Goal: Information Seeking & Learning: Check status

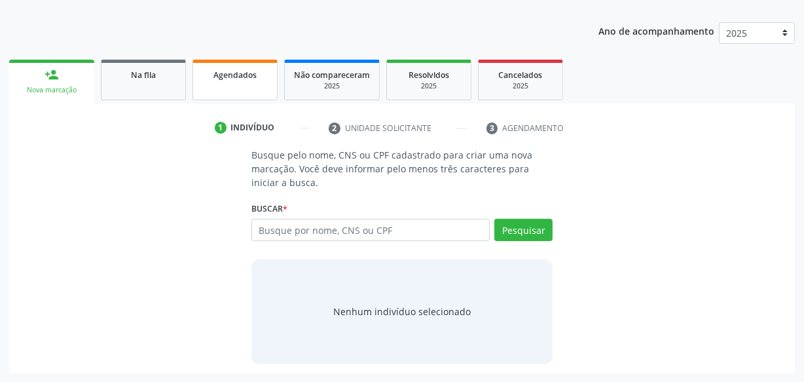
click at [238, 79] on div "Agendados" at bounding box center [235, 74] width 66 height 14
select select "8"
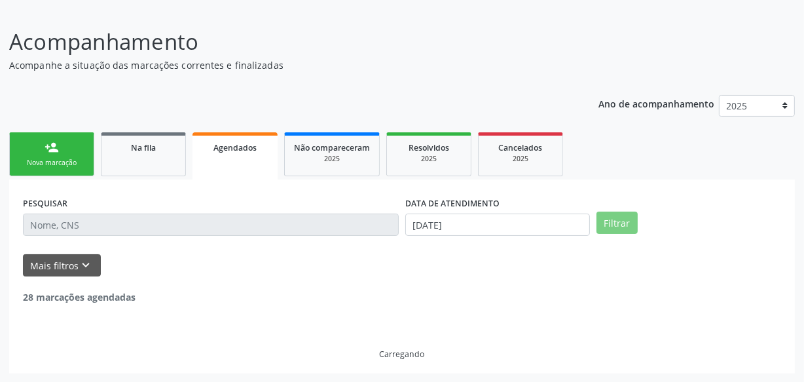
scroll to position [155, 0]
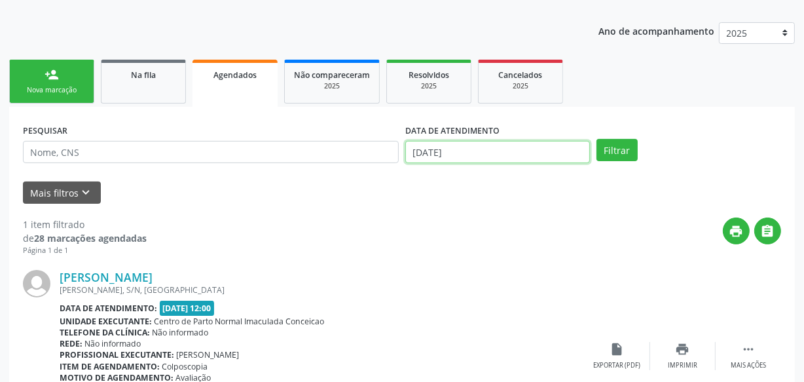
click at [509, 157] on input "[DATE]" at bounding box center [497, 152] width 185 height 22
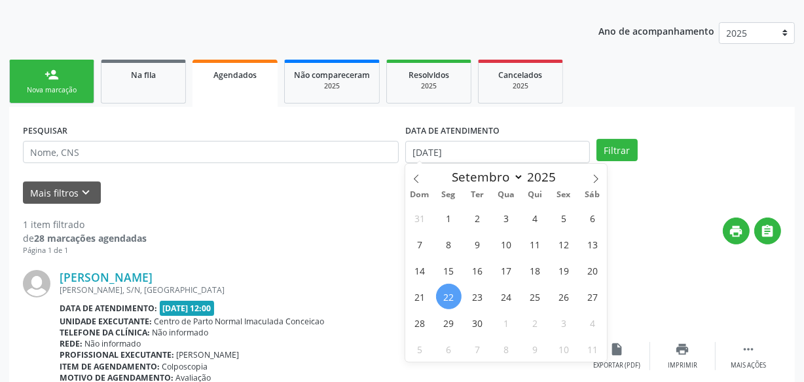
click at [452, 295] on span "22" at bounding box center [449, 297] width 26 height 26
type input "[DATE]"
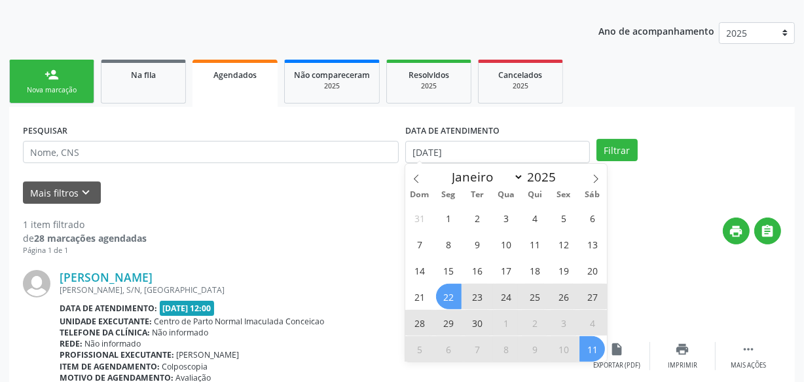
click at [602, 346] on span "11" at bounding box center [593, 349] width 26 height 26
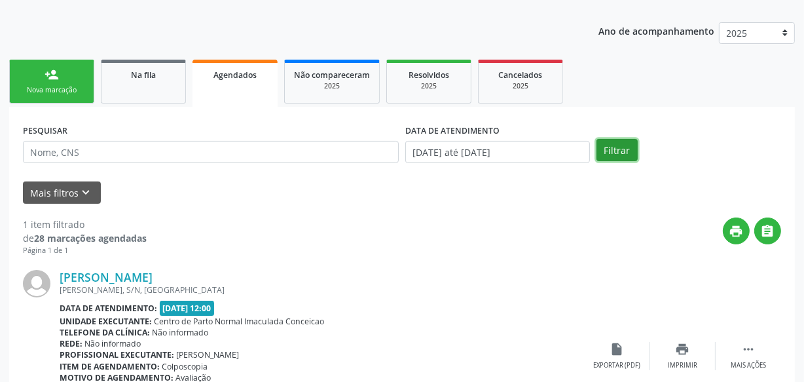
click at [610, 159] on button "Filtrar" at bounding box center [617, 150] width 41 height 22
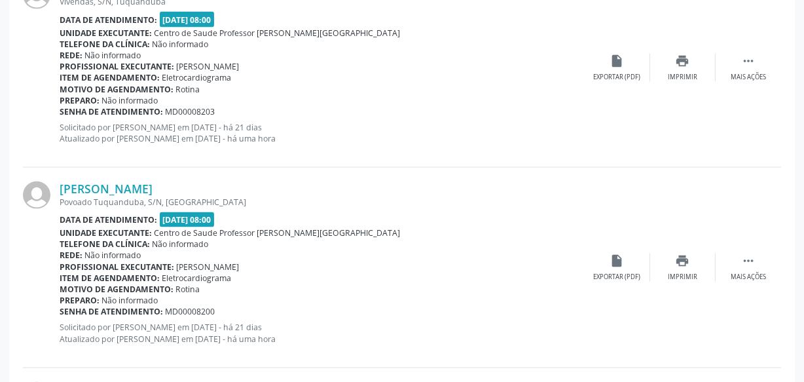
scroll to position [1822, 0]
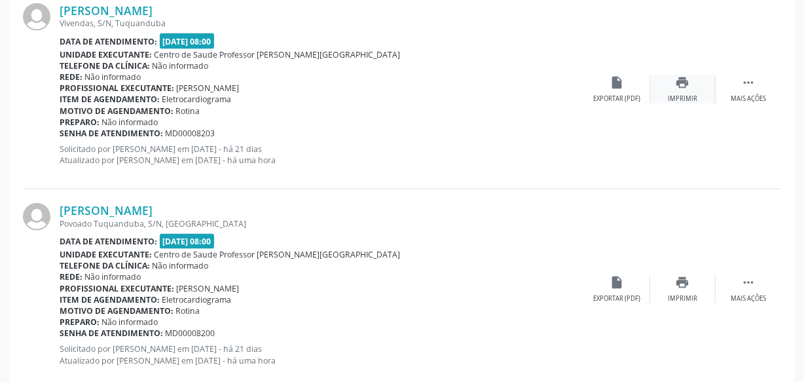
click at [688, 82] on icon "print" at bounding box center [683, 82] width 14 height 14
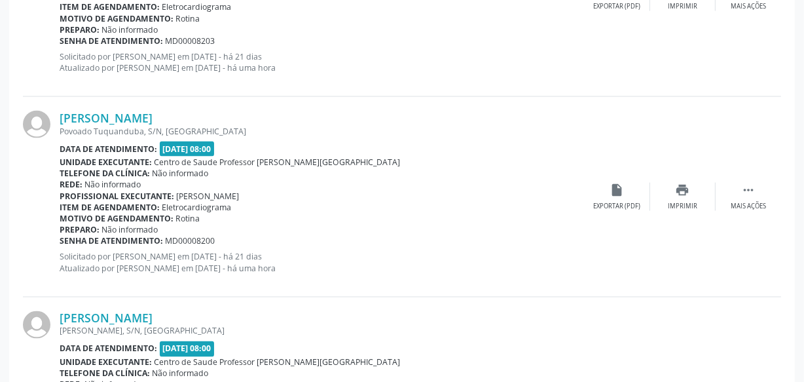
scroll to position [1941, 0]
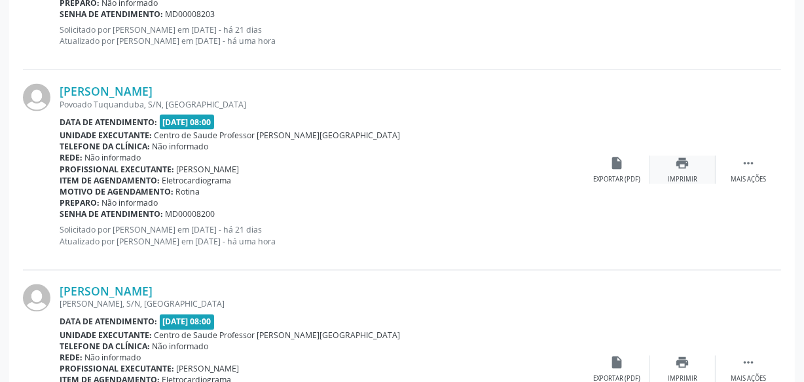
click at [669, 162] on div "print Imprimir" at bounding box center [683, 170] width 66 height 28
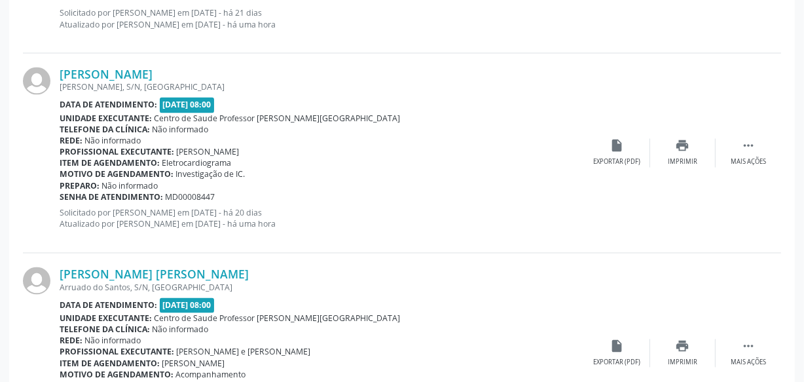
scroll to position [2179, 0]
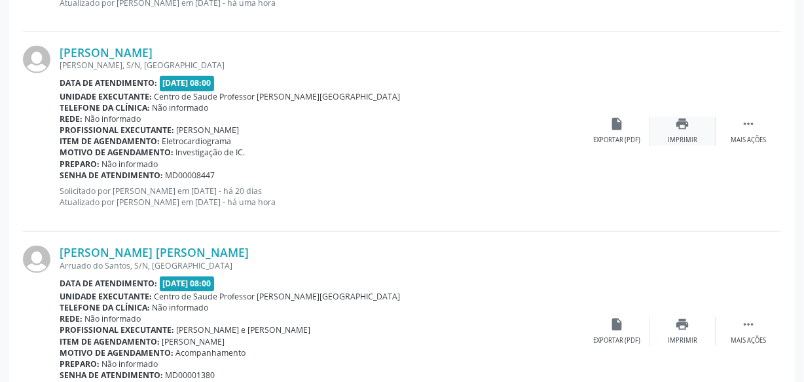
click at [679, 128] on icon "print" at bounding box center [683, 124] width 14 height 14
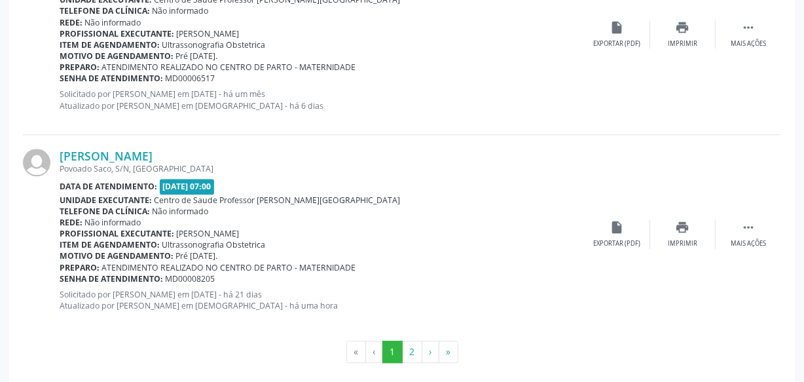
scroll to position [3086, 0]
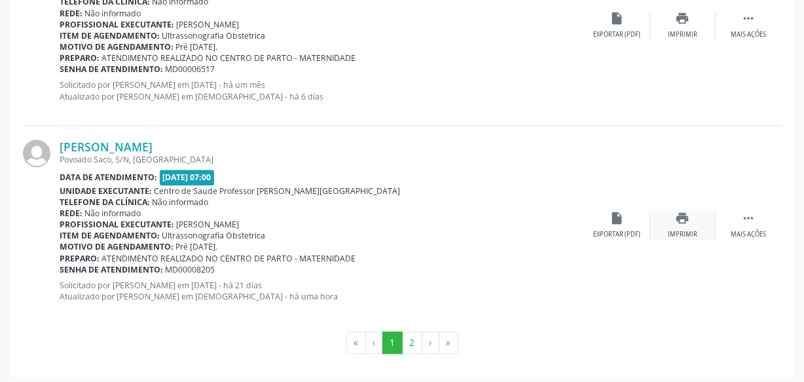
click at [677, 213] on icon "print" at bounding box center [683, 218] width 14 height 14
click at [673, 223] on div "print Imprimir" at bounding box center [683, 225] width 66 height 28
click at [411, 340] on button "2" at bounding box center [412, 342] width 20 height 22
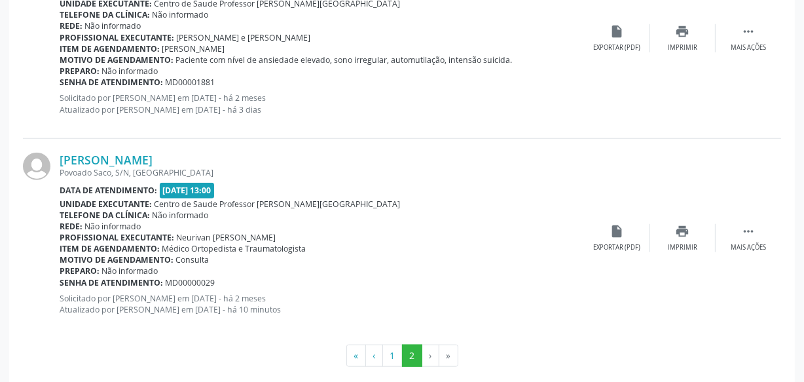
scroll to position [1087, 0]
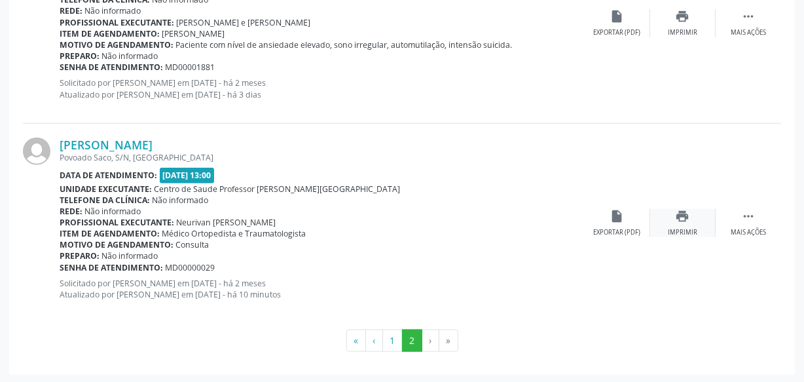
click at [681, 224] on div "print Imprimir" at bounding box center [683, 223] width 66 height 28
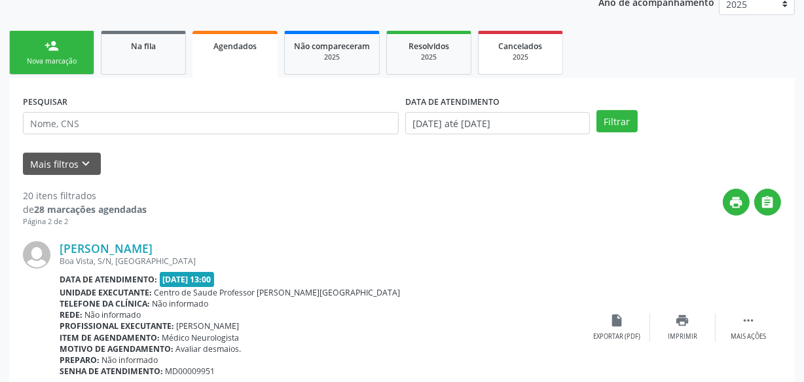
scroll to position [0, 0]
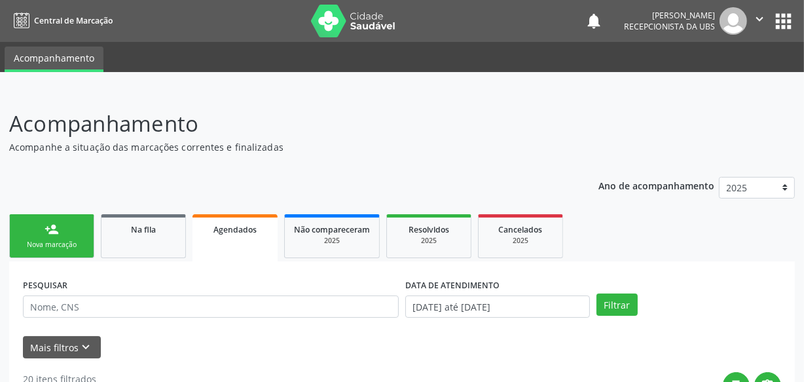
click at [71, 236] on link "person_add Nova marcação" at bounding box center [51, 236] width 85 height 44
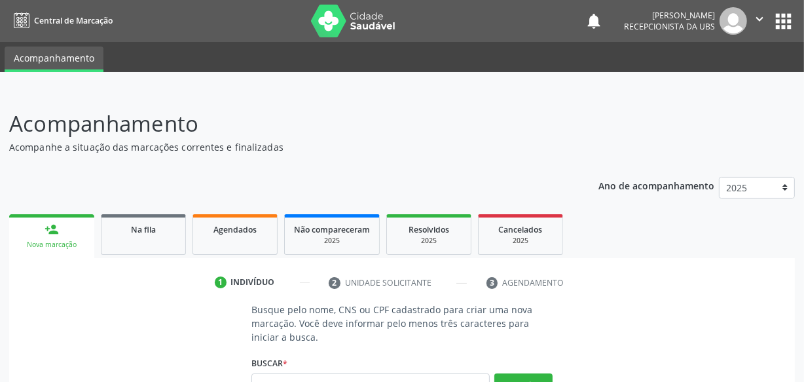
click at [557, 111] on p "Acompanhamento" at bounding box center [284, 123] width 550 height 33
click at [238, 229] on span "Agendados" at bounding box center [235, 229] width 43 height 11
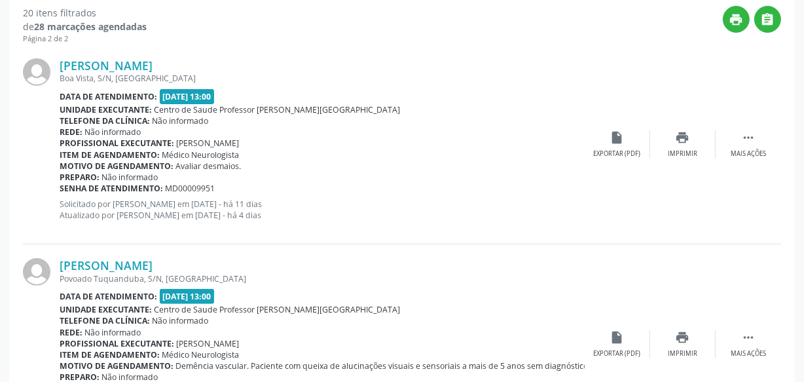
scroll to position [187, 0]
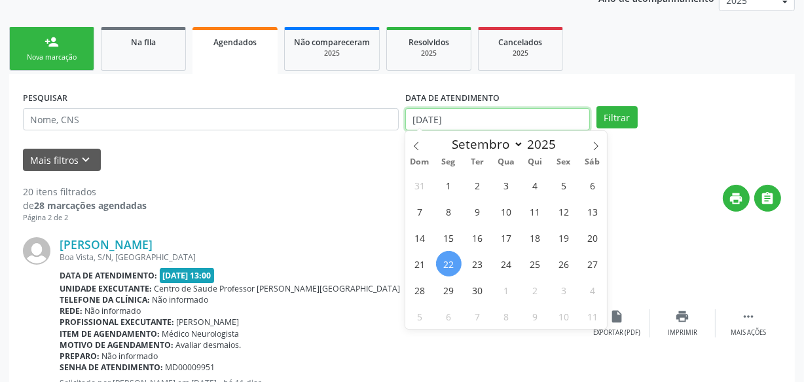
click at [491, 111] on input "[DATE]" at bounding box center [497, 119] width 185 height 22
click at [442, 265] on span "22" at bounding box center [449, 264] width 26 height 26
type input "[DATE]"
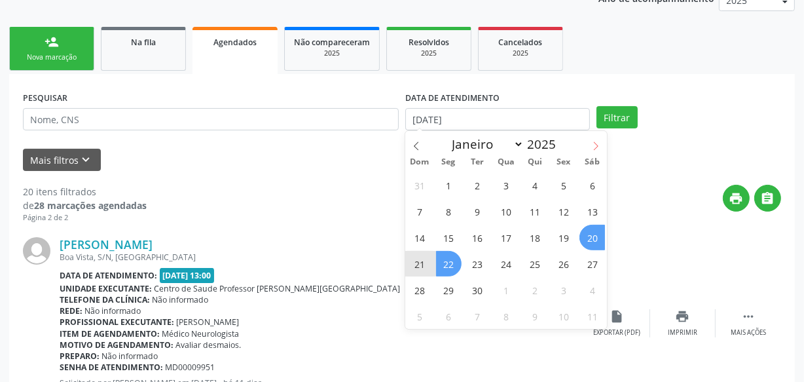
click at [594, 147] on icon at bounding box center [596, 145] width 9 height 9
select select "9"
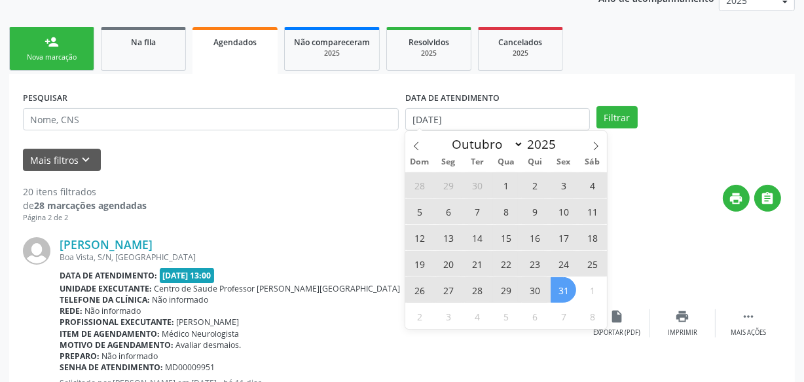
click at [557, 293] on span "31" at bounding box center [564, 290] width 26 height 26
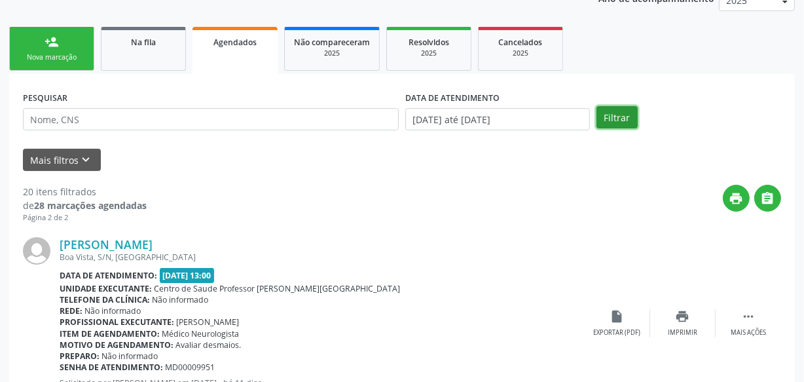
click at [615, 120] on button "Filtrar" at bounding box center [617, 117] width 41 height 22
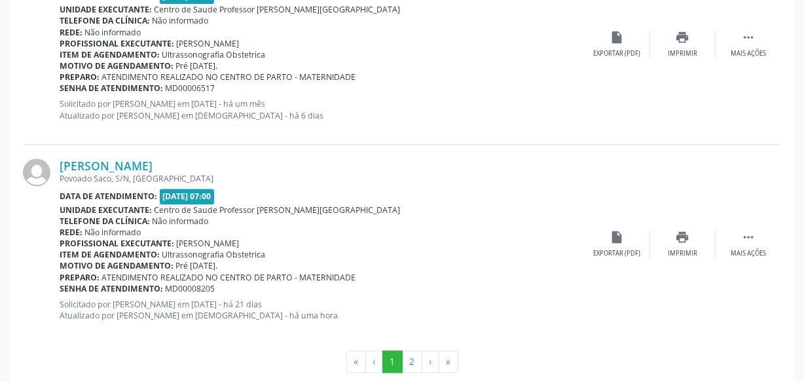
scroll to position [3086, 0]
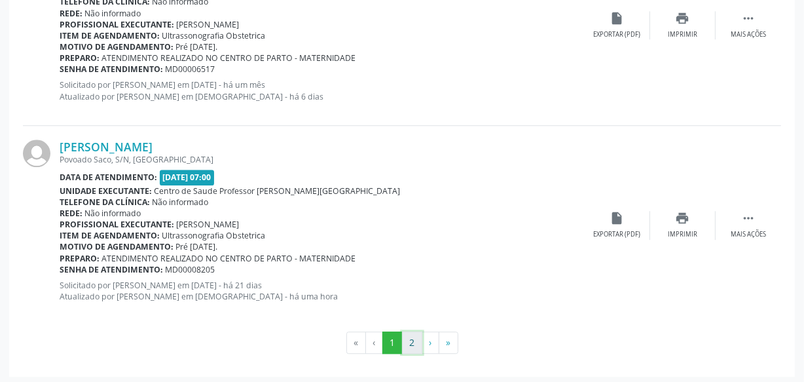
click at [412, 339] on button "2" at bounding box center [412, 342] width 20 height 22
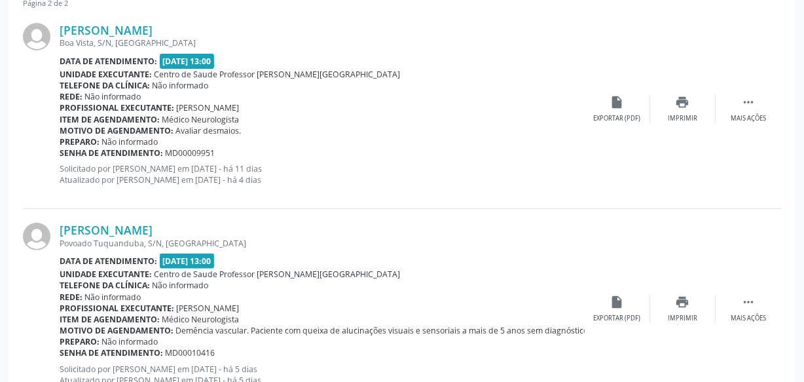
scroll to position [0, 0]
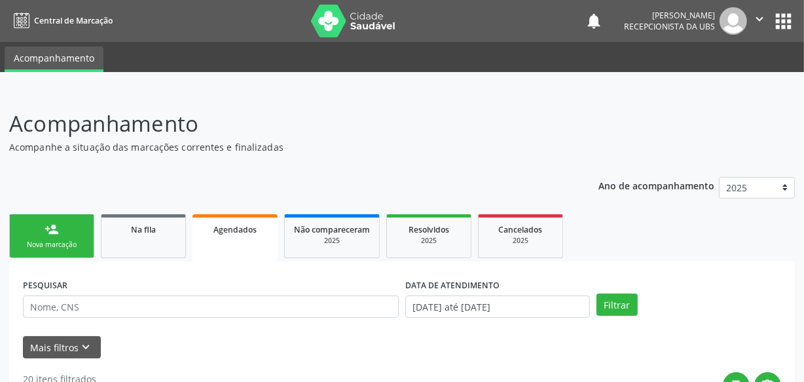
click at [58, 244] on div "Nova marcação" at bounding box center [52, 245] width 66 height 10
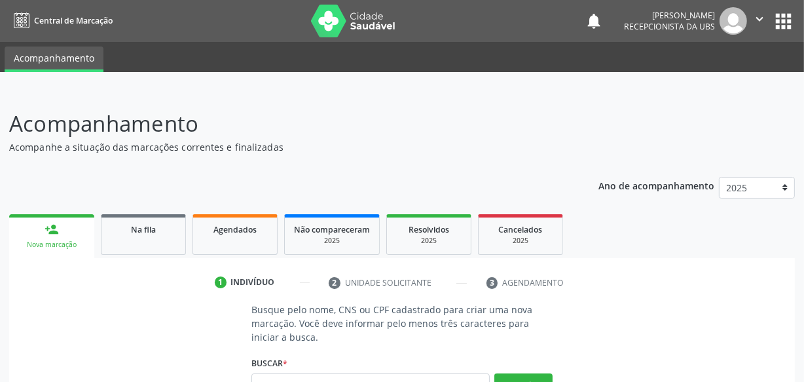
click at [756, 20] on icon "" at bounding box center [760, 19] width 14 height 14
click at [722, 79] on link "Sair" at bounding box center [726, 80] width 90 height 18
